Goal: Go to known website: Access a specific website the user already knows

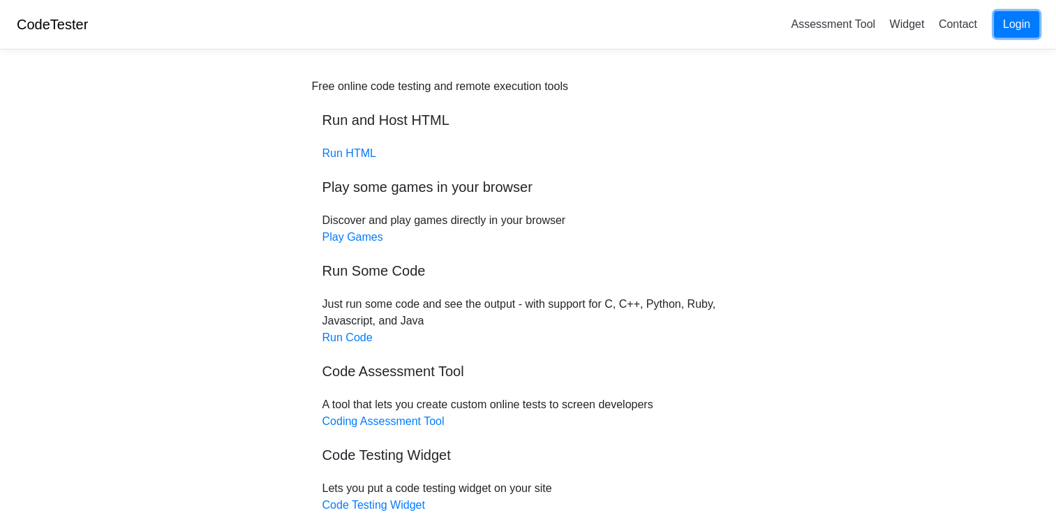
click at [1013, 22] on link "Login" at bounding box center [1016, 24] width 45 height 27
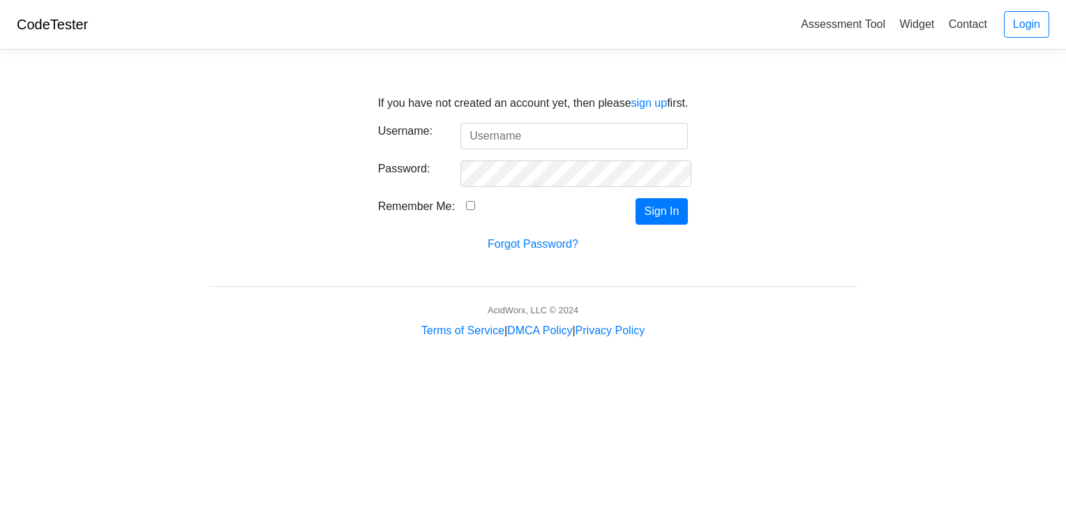
click at [557, 133] on input "Username:" at bounding box center [575, 136] width 228 height 27
type input "htmlcodesarecool"
click at [657, 209] on button "Sign In" at bounding box center [662, 211] width 53 height 27
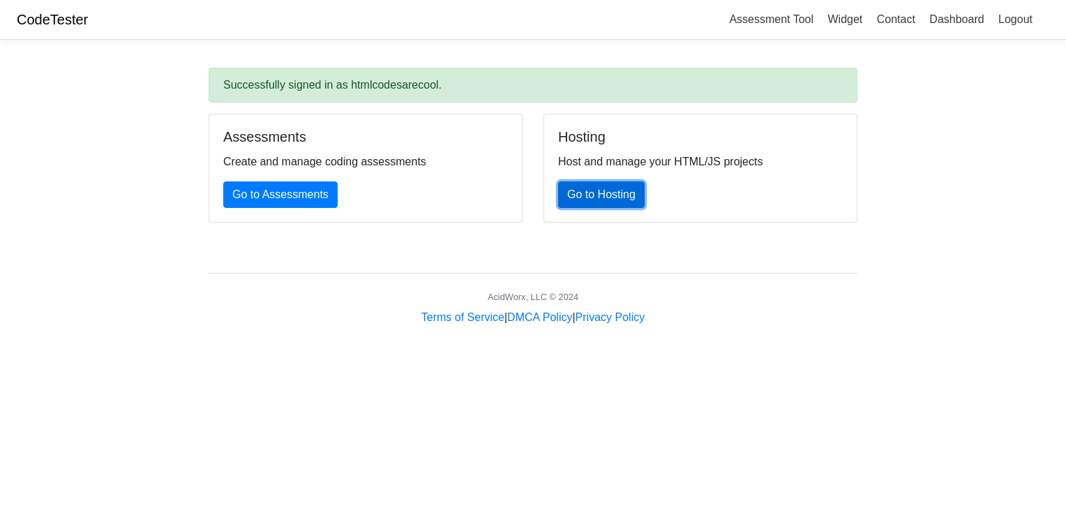
click at [595, 199] on link "Go to Hosting" at bounding box center [601, 194] width 87 height 27
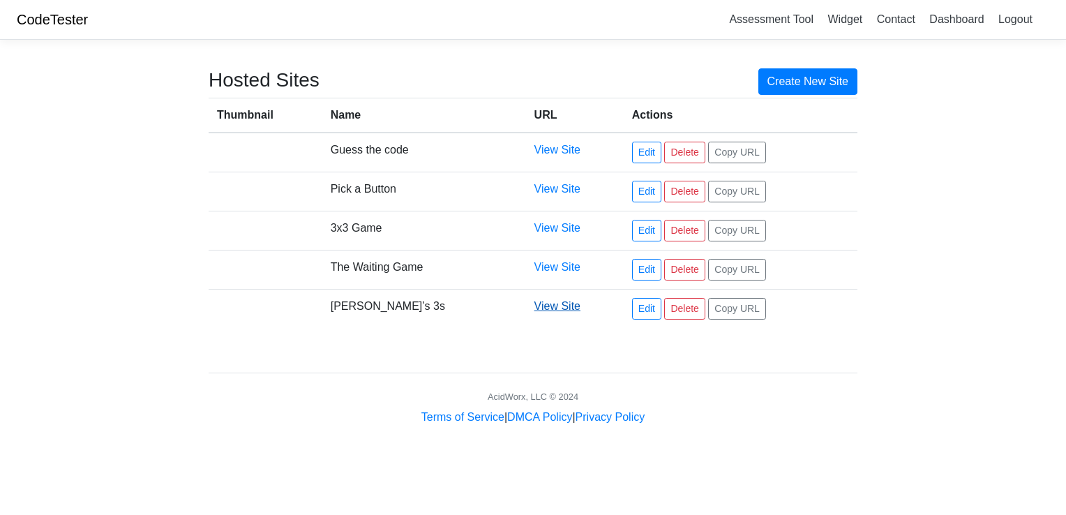
click at [540, 306] on link "View Site" at bounding box center [558, 306] width 46 height 12
click at [554, 223] on link "View Site" at bounding box center [558, 228] width 46 height 12
